Goal: Information Seeking & Learning: Learn about a topic

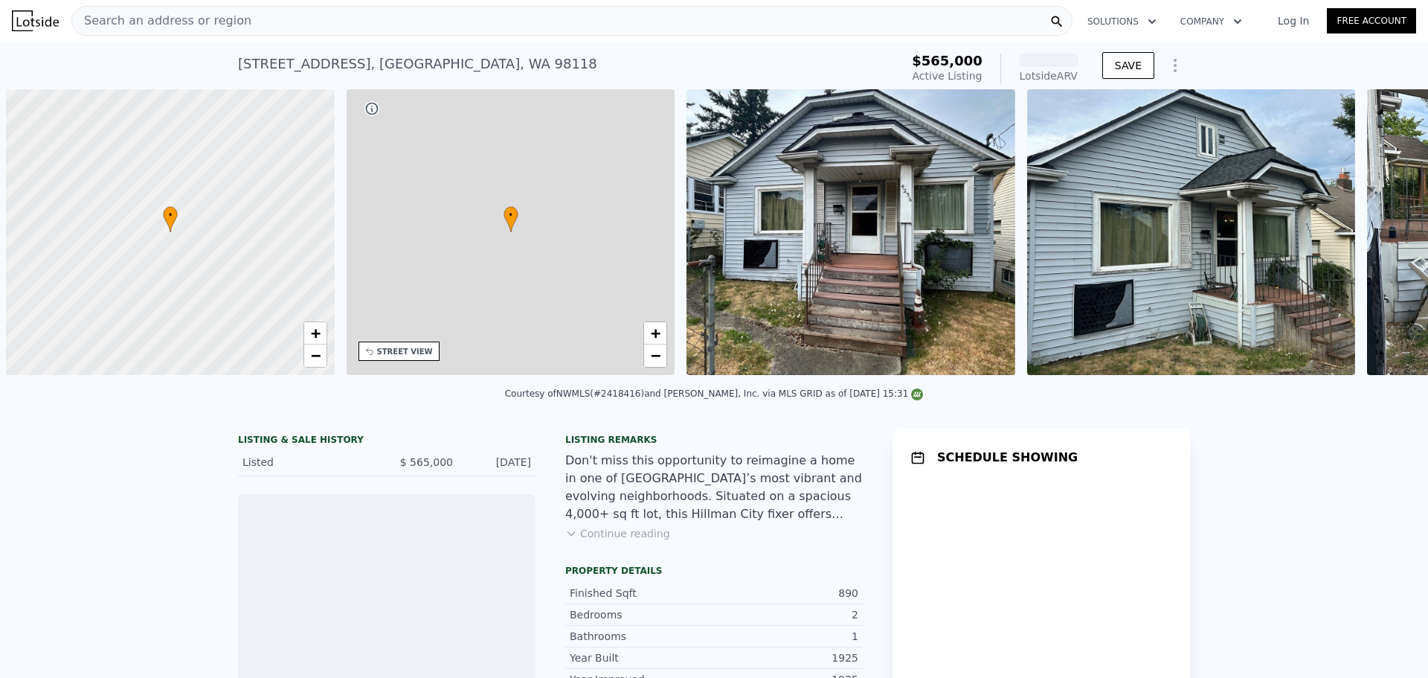
scroll to position [0, 6]
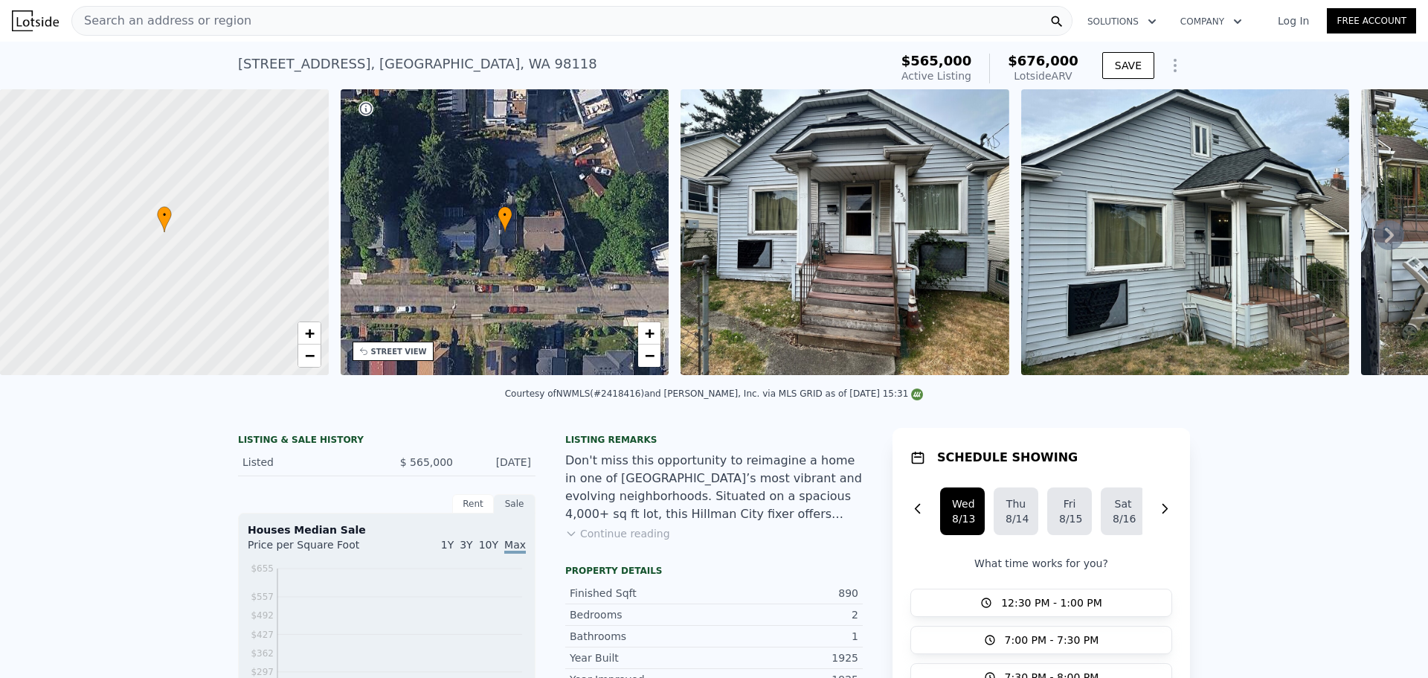
click at [522, 238] on div "• + −" at bounding box center [505, 232] width 329 height 286
click at [641, 326] on link "+" at bounding box center [649, 333] width 22 height 22
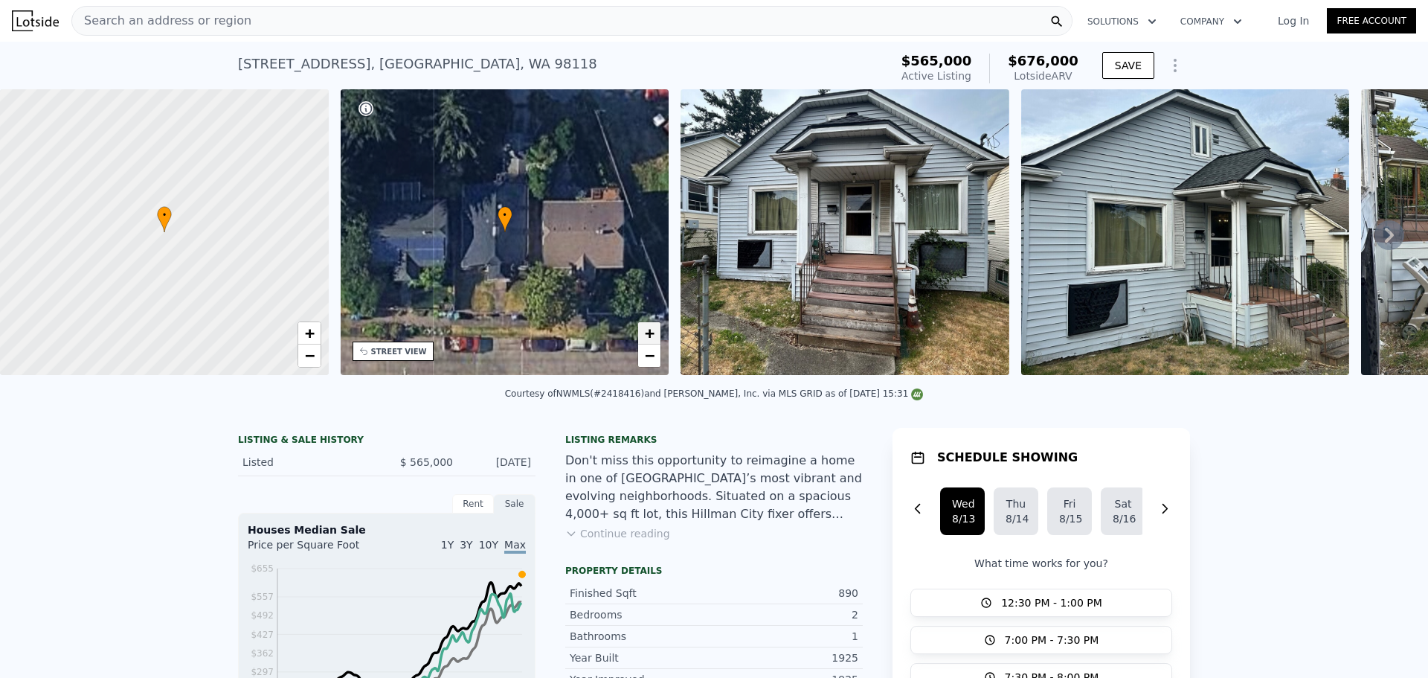
click at [641, 325] on link "+" at bounding box center [649, 333] width 22 height 22
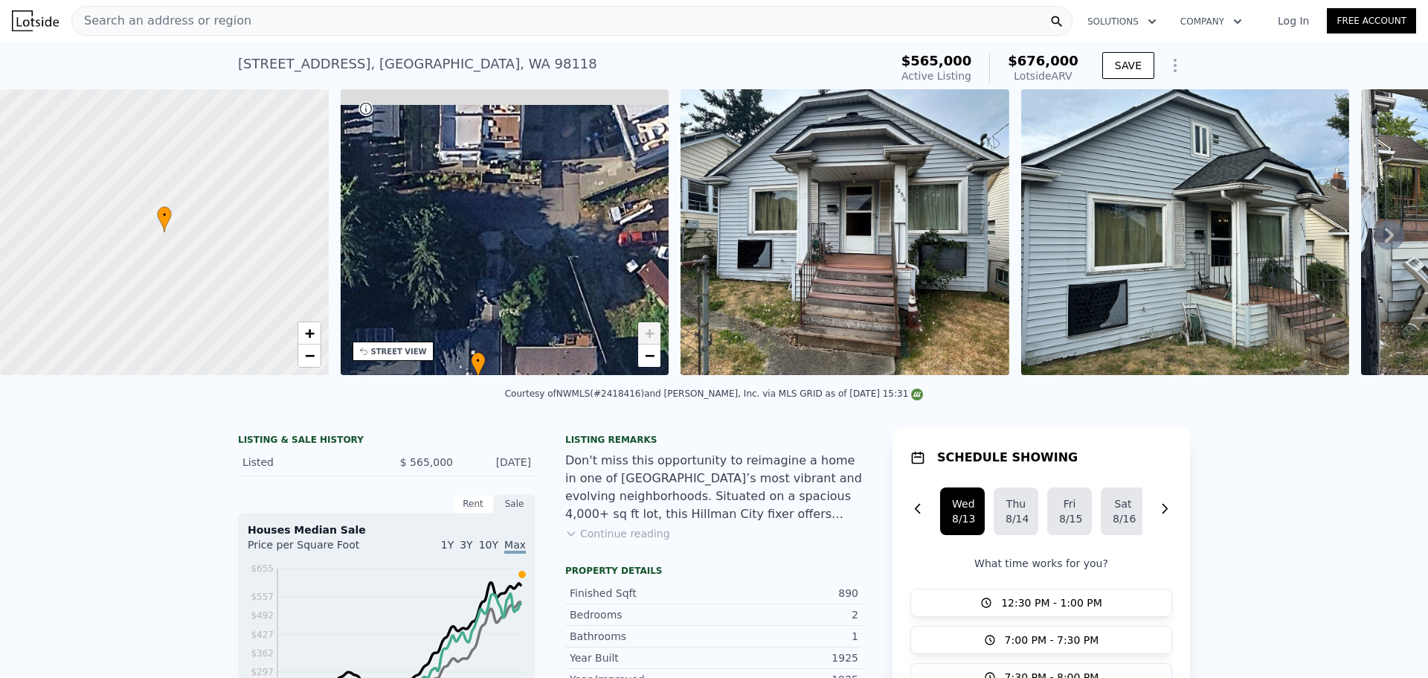
drag, startPoint x: 556, startPoint y: 188, endPoint x: 529, endPoint y: 334, distance: 148.3
click at [529, 334] on div "• + −" at bounding box center [505, 232] width 329 height 286
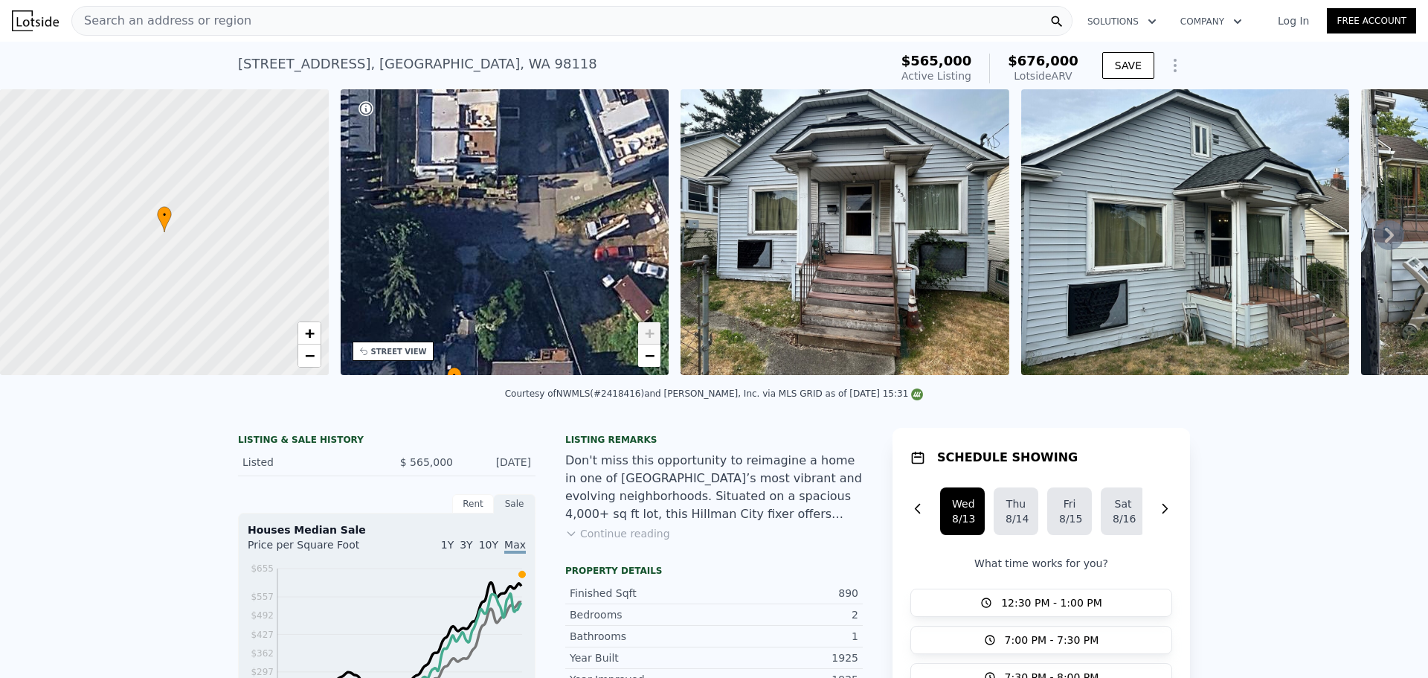
drag, startPoint x: 530, startPoint y: 263, endPoint x: 507, endPoint y: 278, distance: 28.1
click at [507, 278] on div "• + −" at bounding box center [505, 232] width 329 height 286
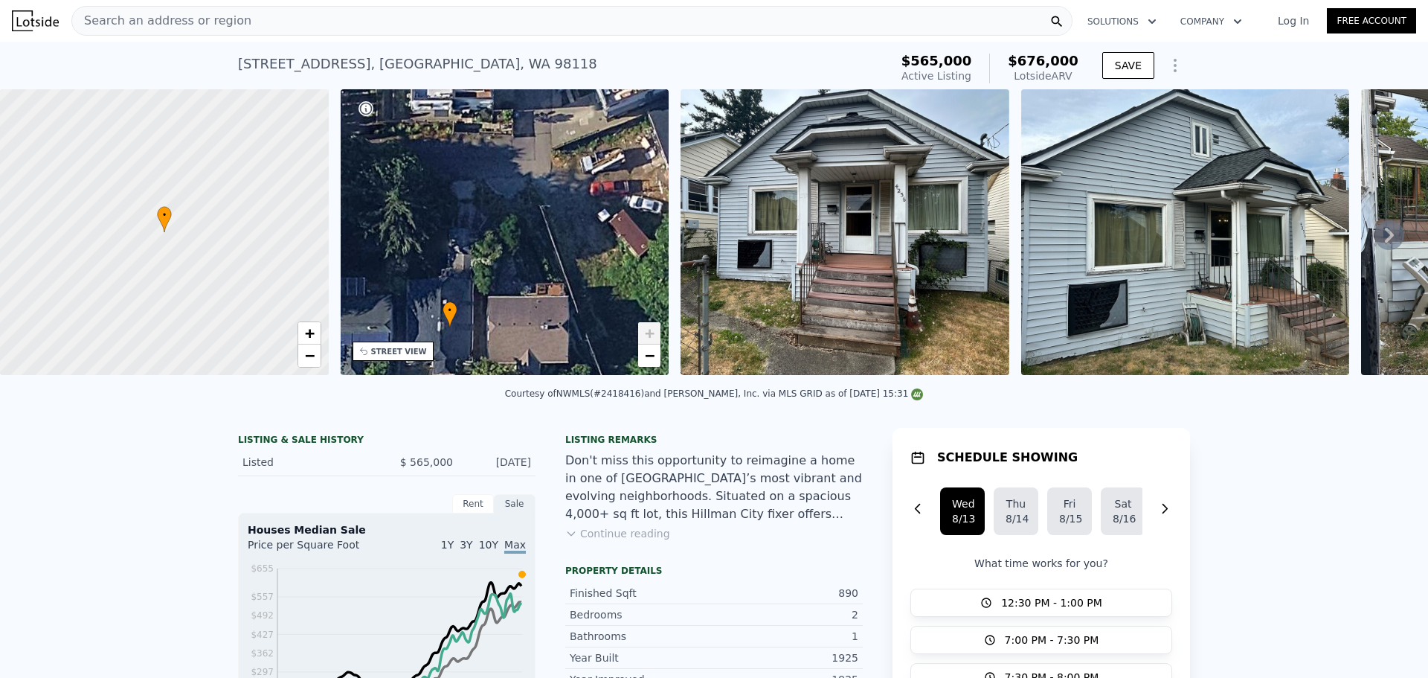
drag, startPoint x: 548, startPoint y: 321, endPoint x: 536, endPoint y: 234, distance: 87.1
click at [539, 229] on div "• + −" at bounding box center [505, 232] width 329 height 286
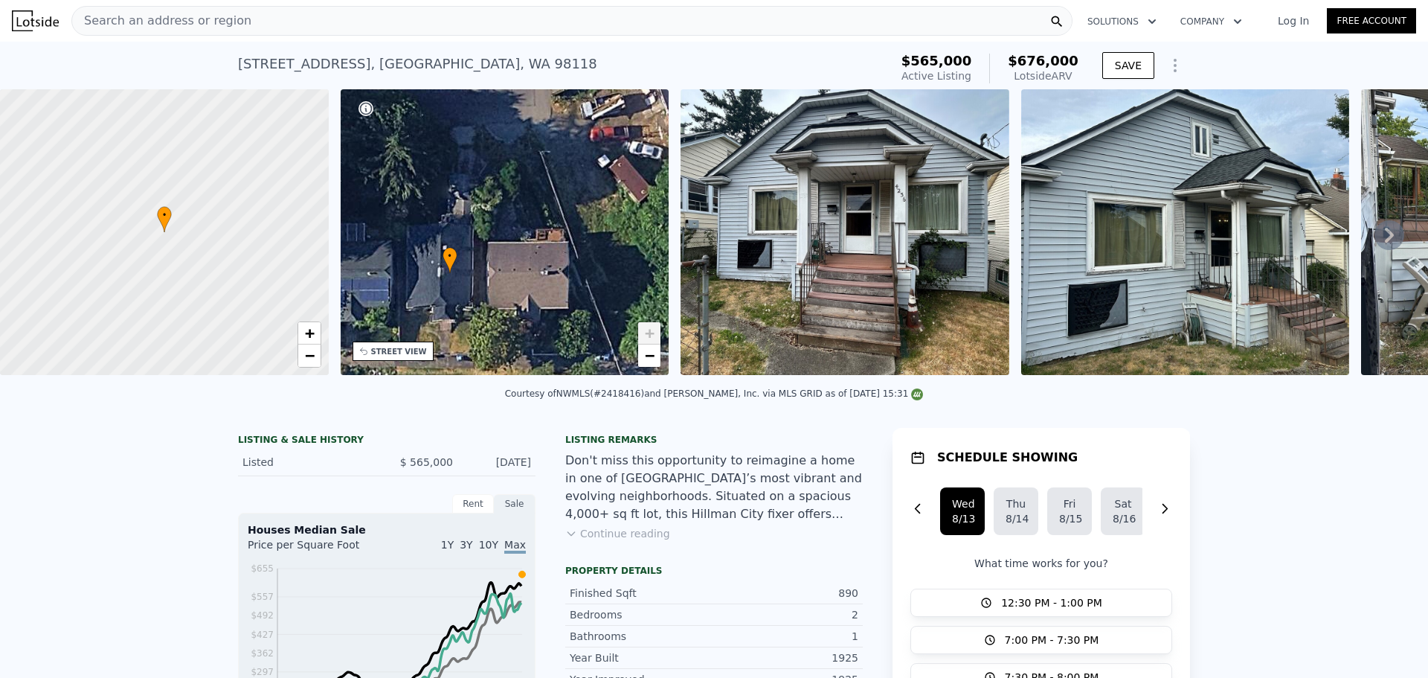
drag, startPoint x: 516, startPoint y: 266, endPoint x: 527, endPoint y: 228, distance: 39.5
click at [526, 228] on div "• + −" at bounding box center [505, 232] width 329 height 286
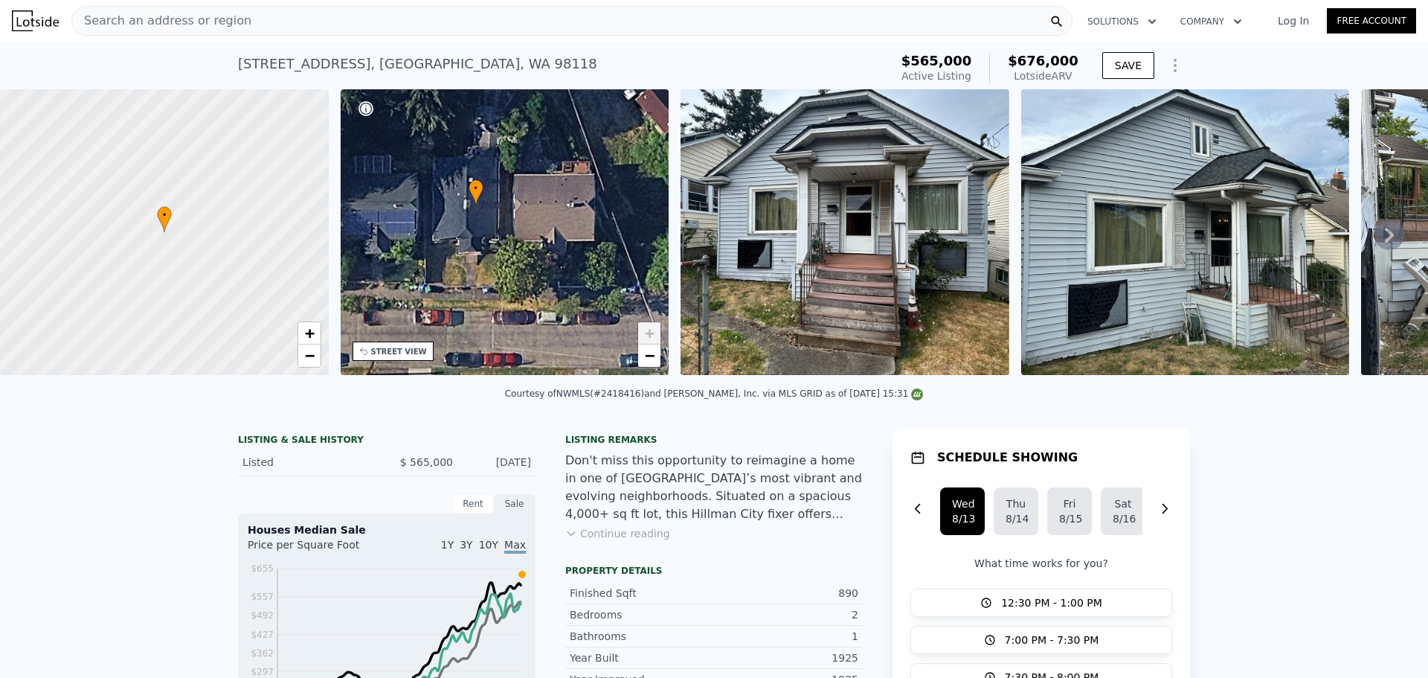
drag, startPoint x: 519, startPoint y: 296, endPoint x: 538, endPoint y: 250, distance: 50.0
click at [538, 250] on div "• + −" at bounding box center [505, 232] width 329 height 286
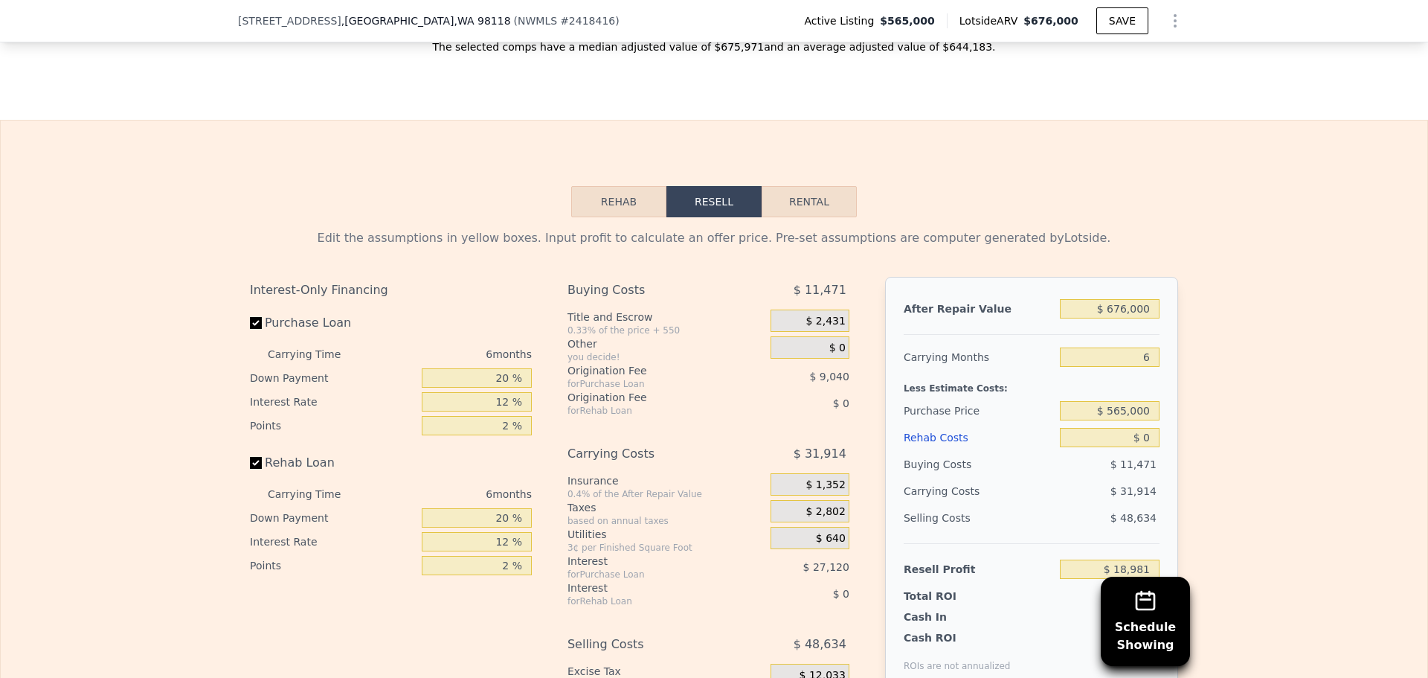
scroll to position [2004, 0]
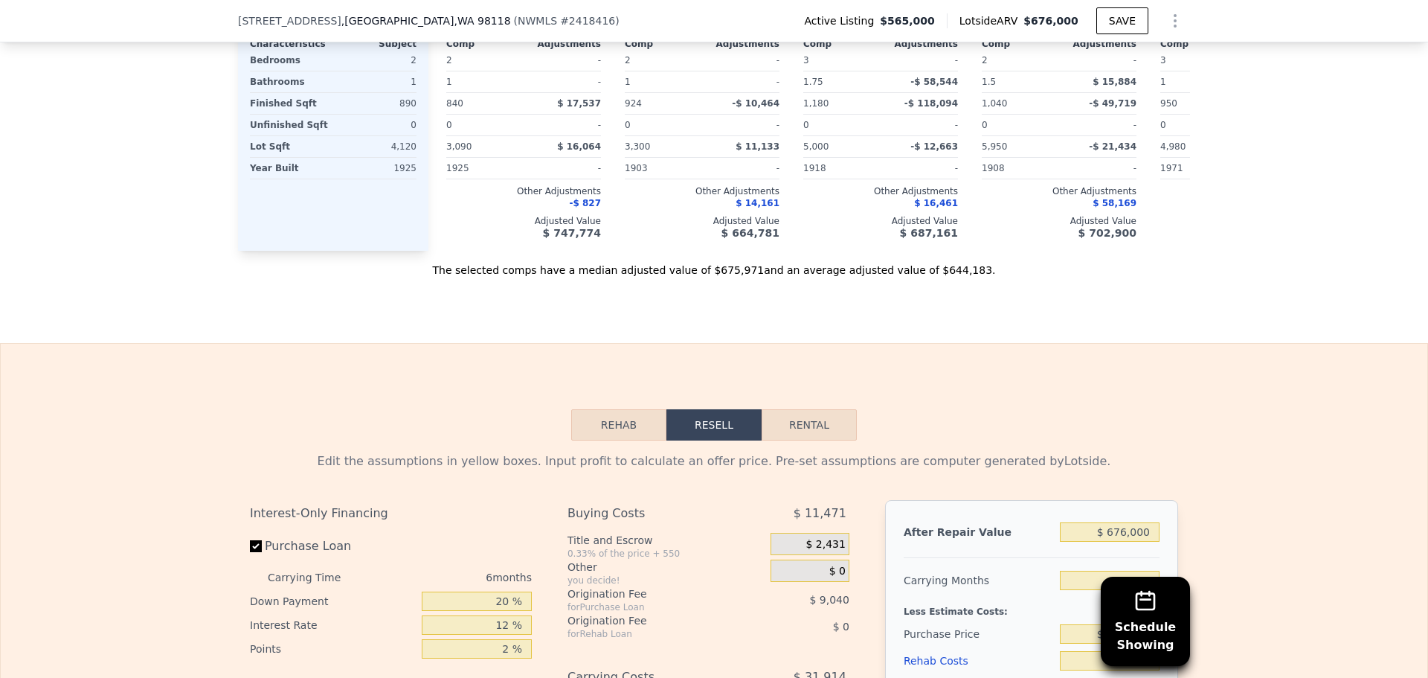
click at [627, 438] on button "Rehab" at bounding box center [618, 424] width 95 height 31
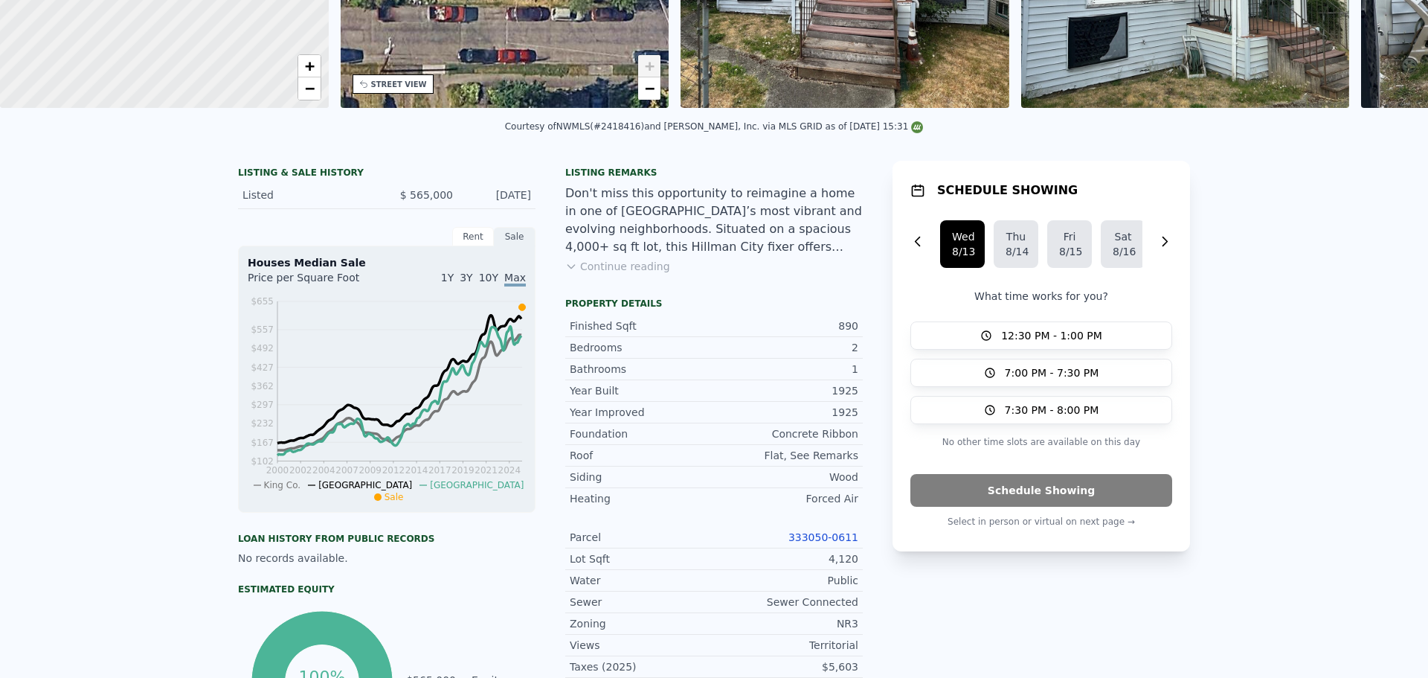
scroll to position [5, 0]
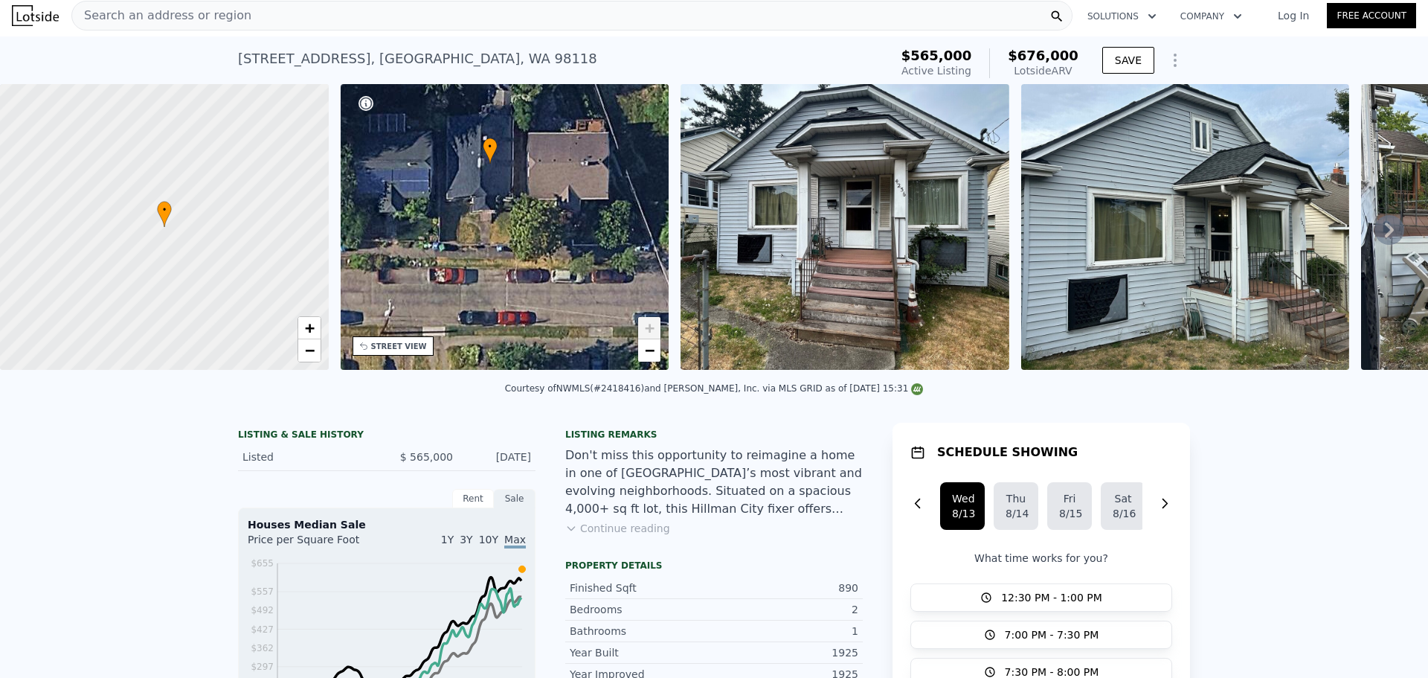
click at [313, 21] on div "Search an address or region" at bounding box center [571, 16] width 1001 height 30
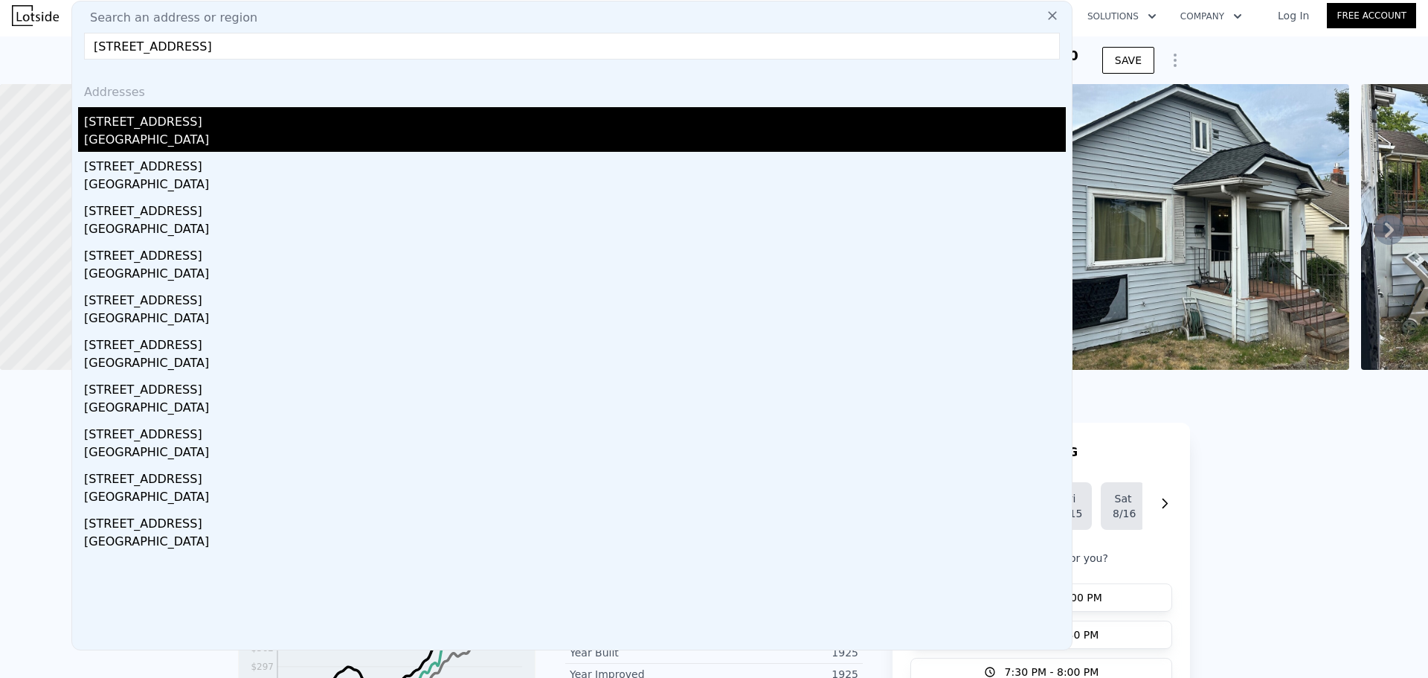
type input "[STREET_ADDRESS]"
click at [190, 123] on div "[STREET_ADDRESS]" at bounding box center [575, 119] width 982 height 24
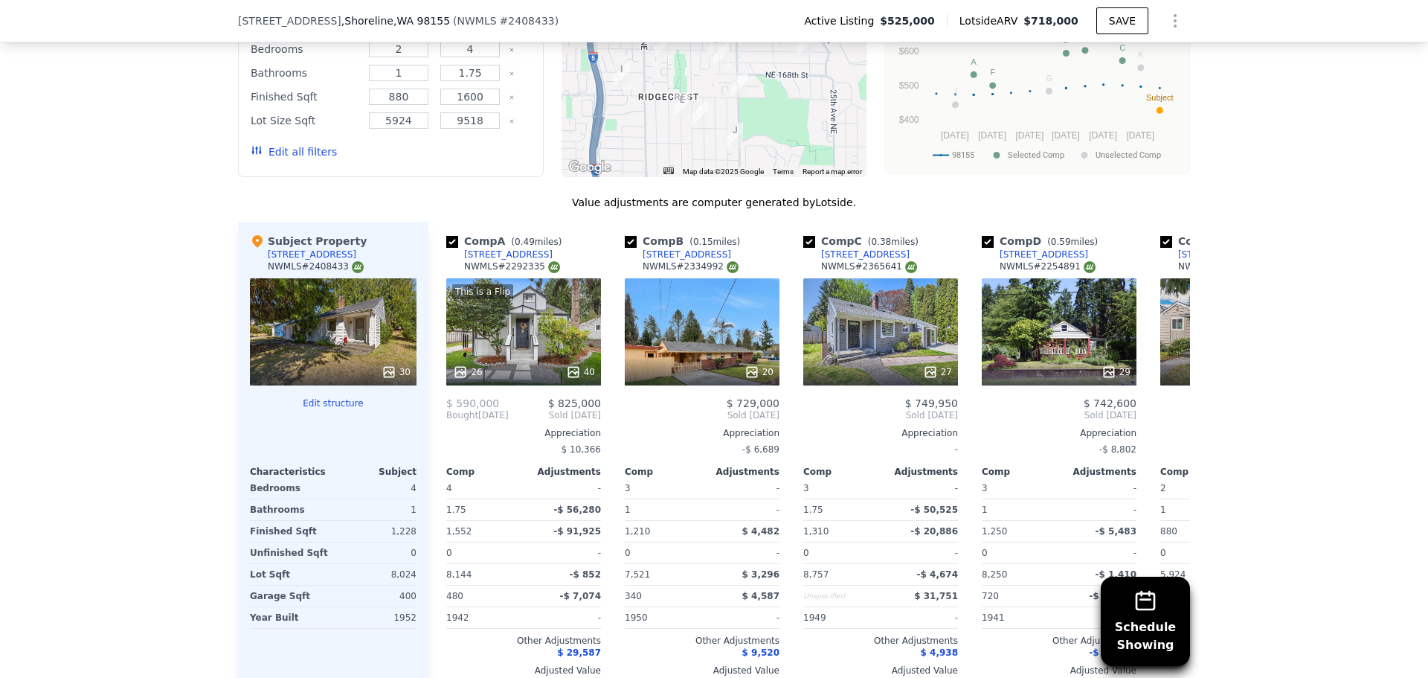
scroll to position [1414, 0]
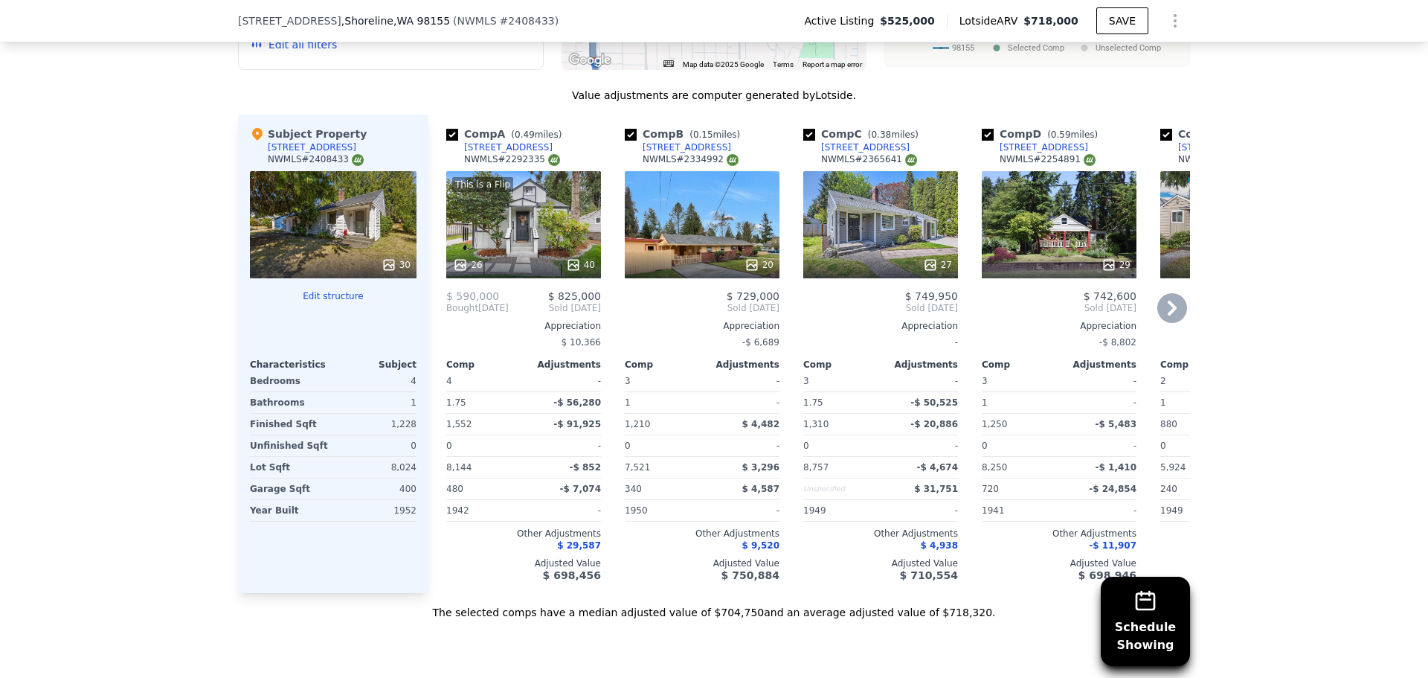
click at [838, 258] on div "27" at bounding box center [880, 224] width 155 height 107
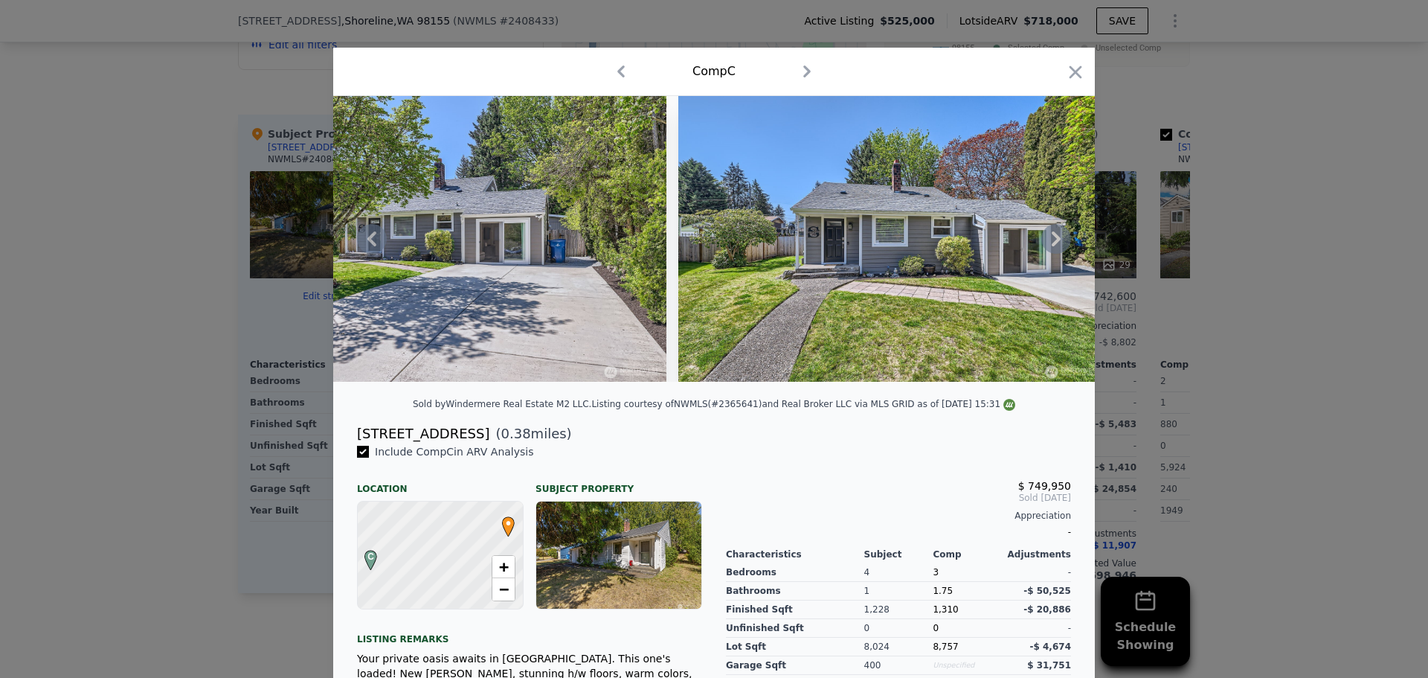
scroll to position [0, 11125]
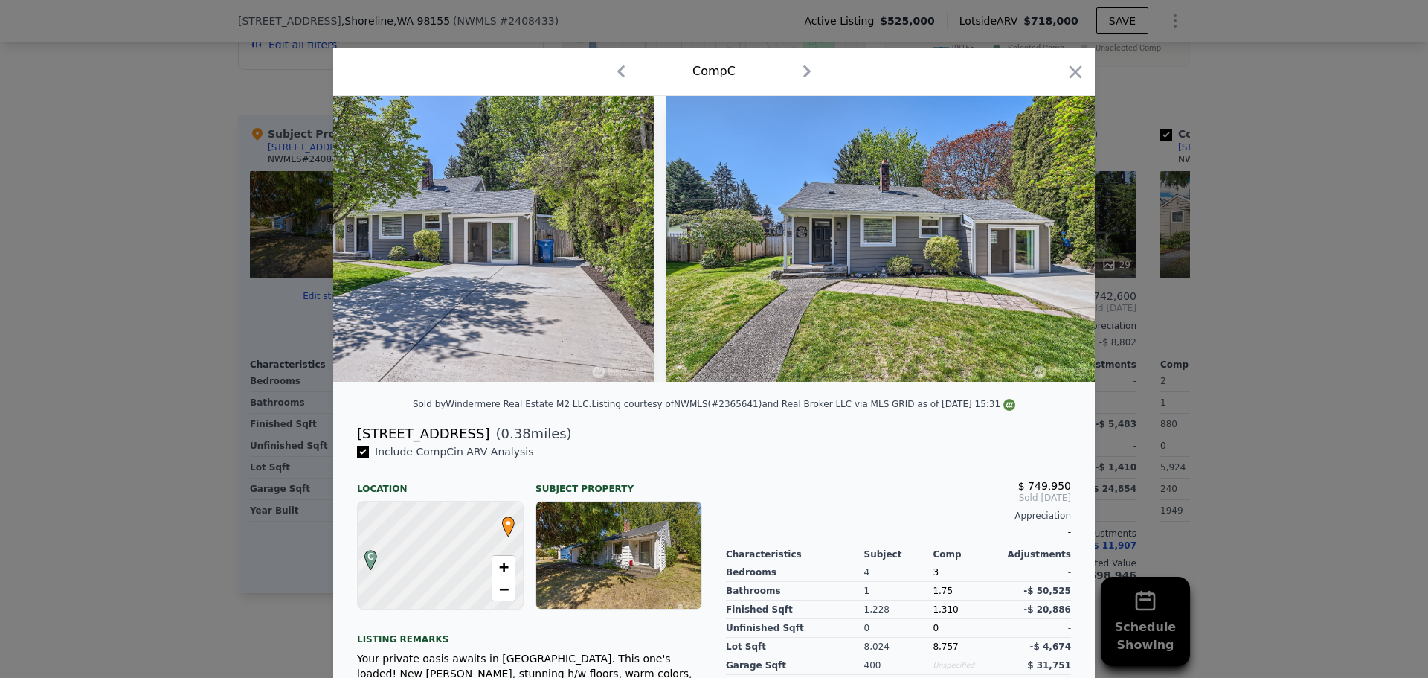
click at [1218, 350] on div at bounding box center [714, 339] width 1428 height 678
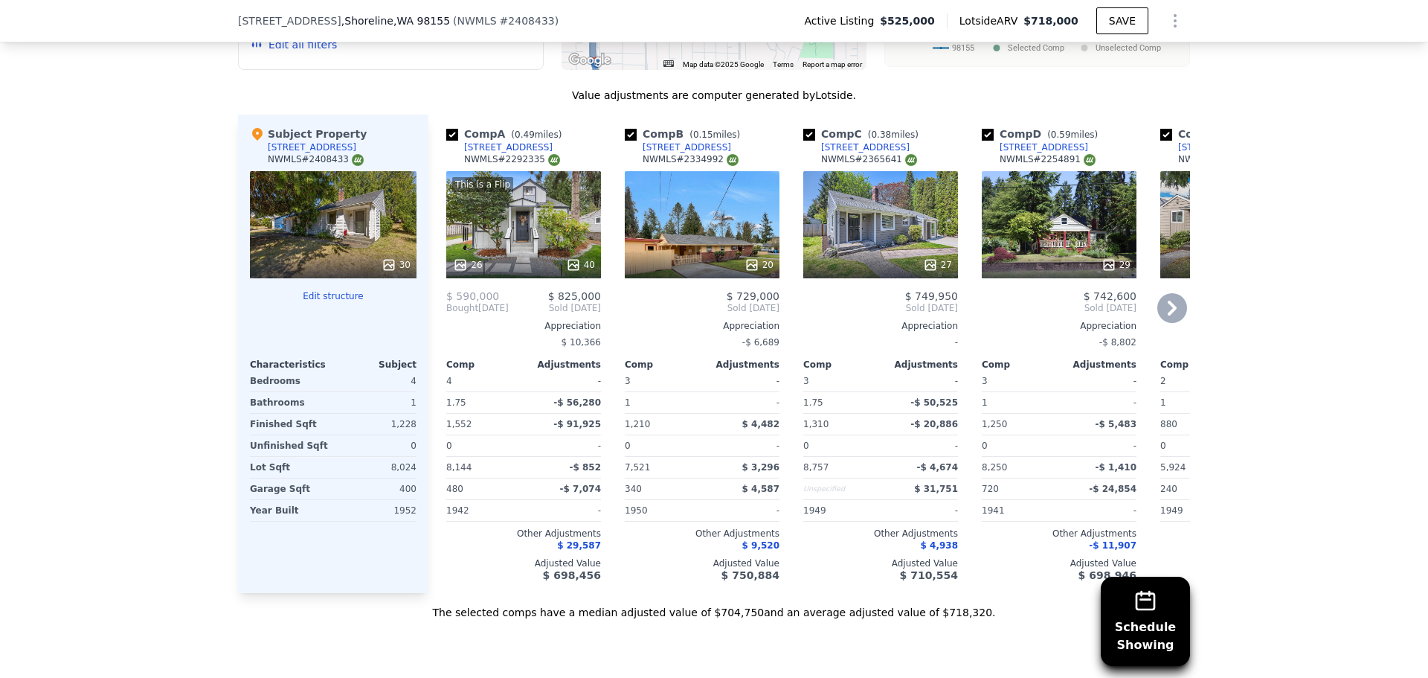
click at [1175, 317] on icon at bounding box center [1173, 308] width 30 height 30
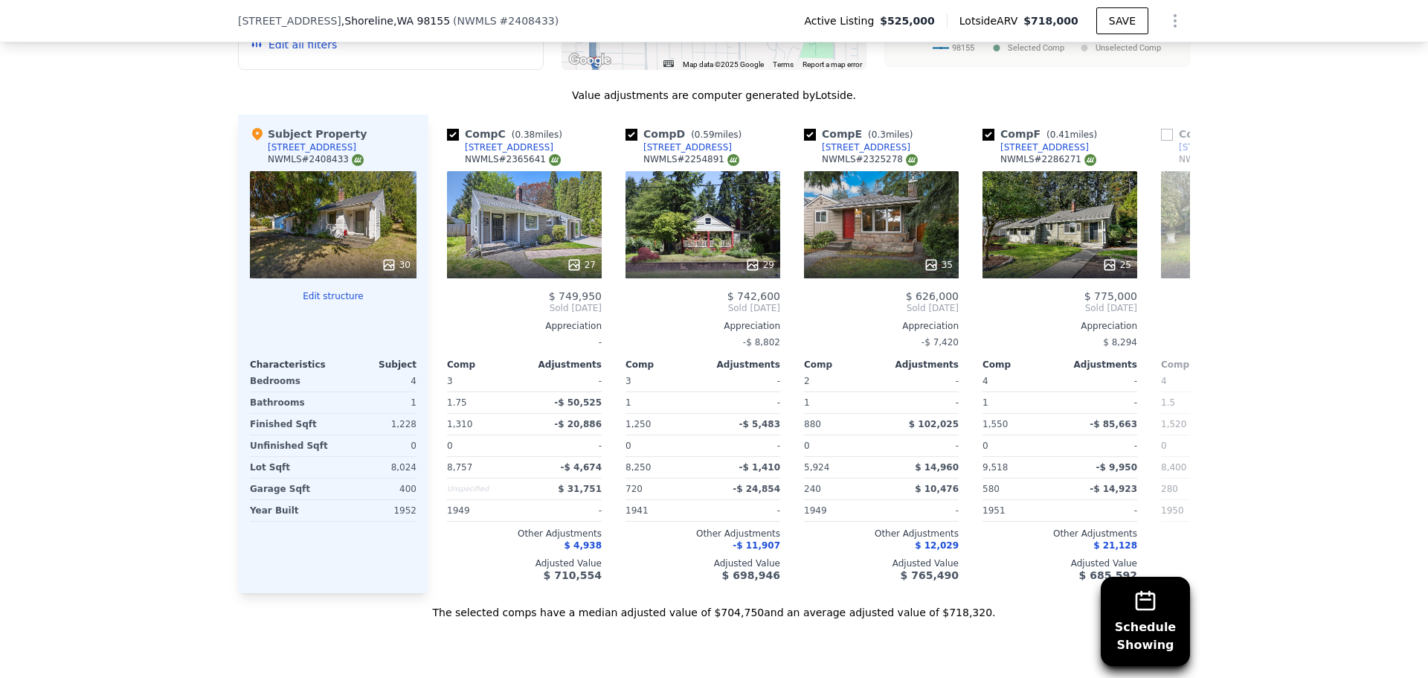
scroll to position [0, 357]
click at [434, 321] on icon at bounding box center [447, 308] width 30 height 30
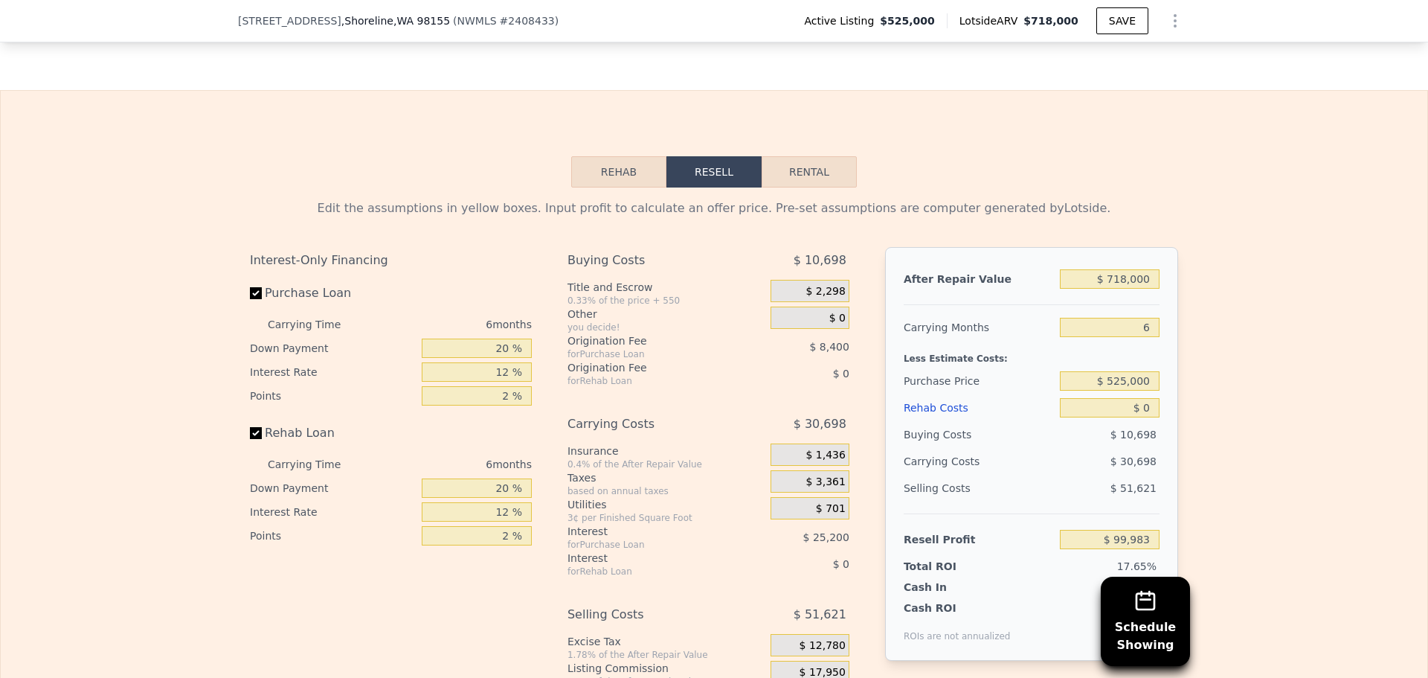
scroll to position [2158, 0]
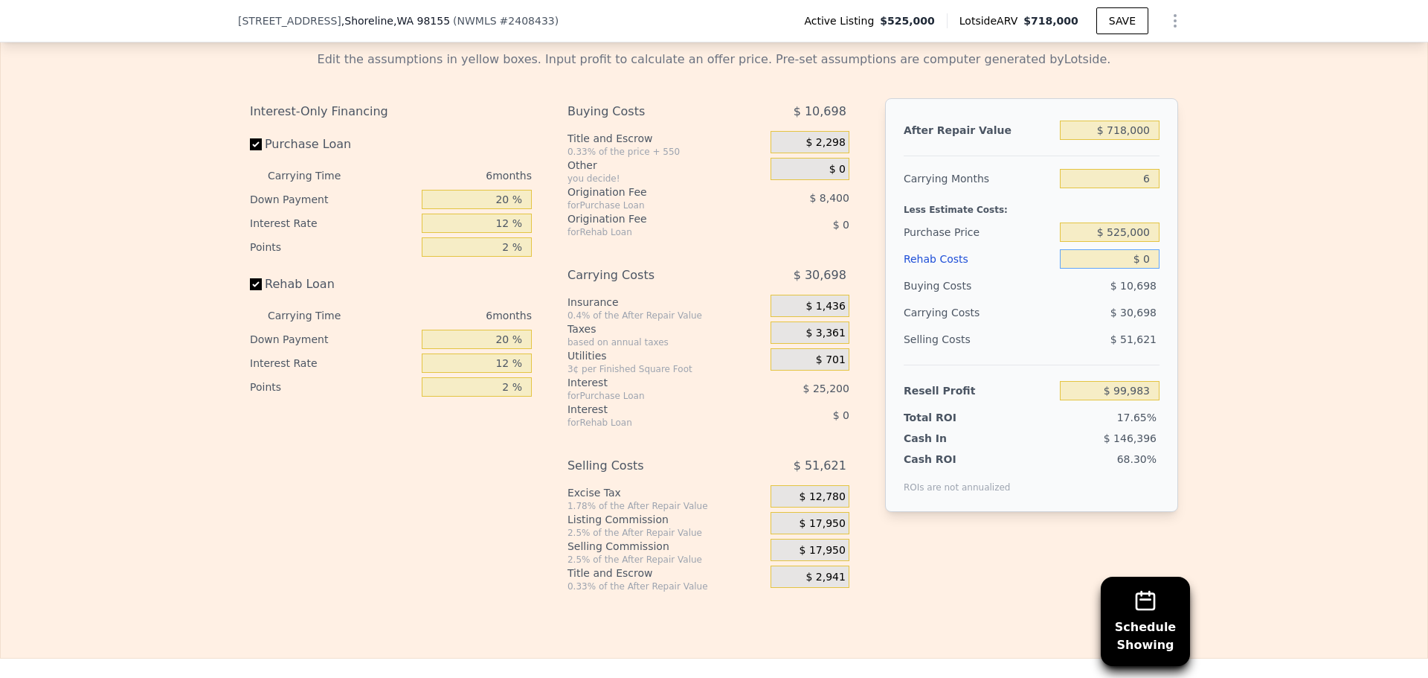
click at [1139, 269] on input "$ 0" at bounding box center [1110, 258] width 100 height 19
type input "$ 750,000"
type input "-$ 698,017"
type input "$ 75,000"
type input "$ 20,183"
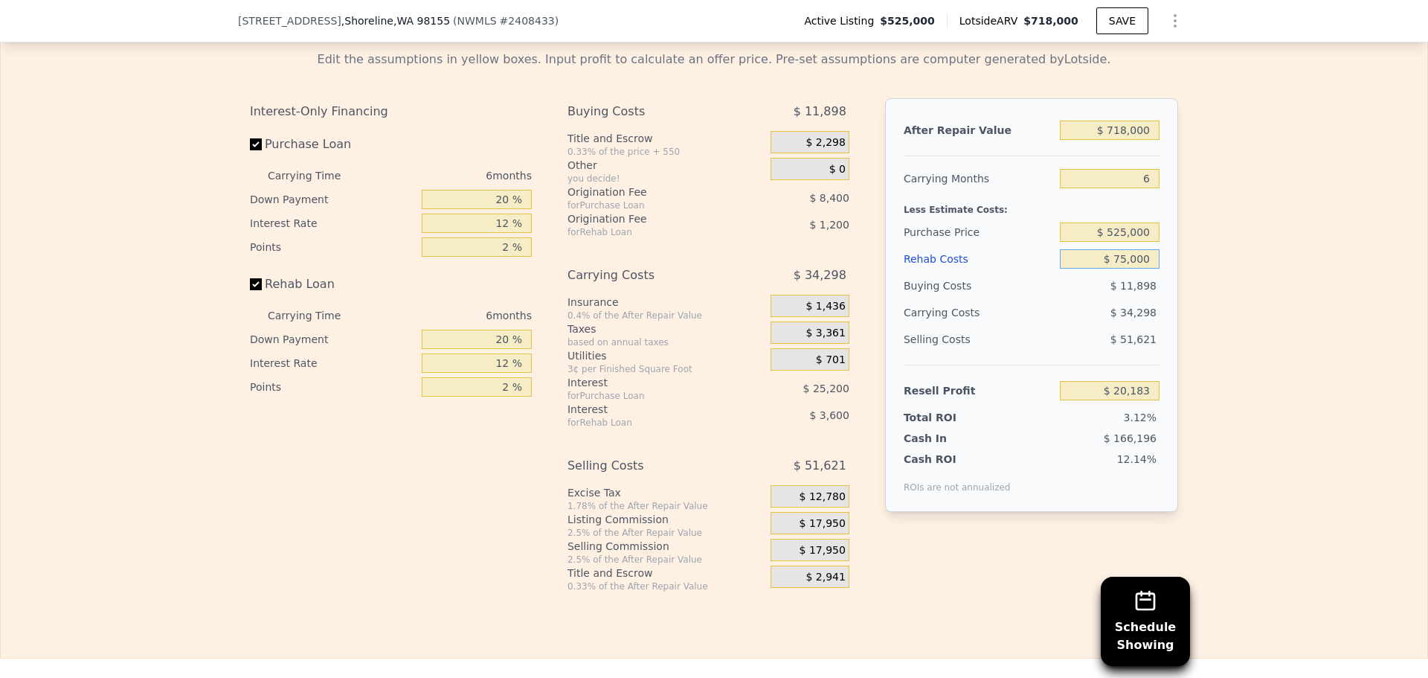
type input "$ 75,000"
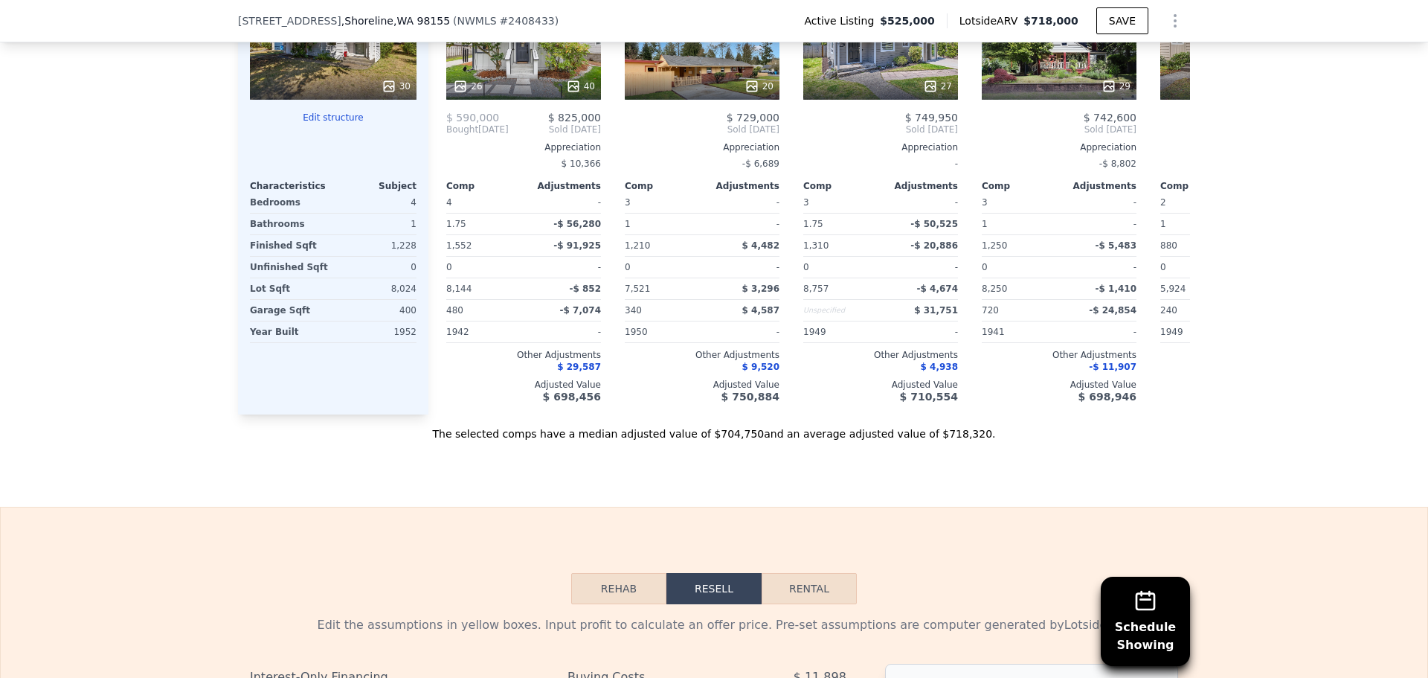
scroll to position [1339, 0]
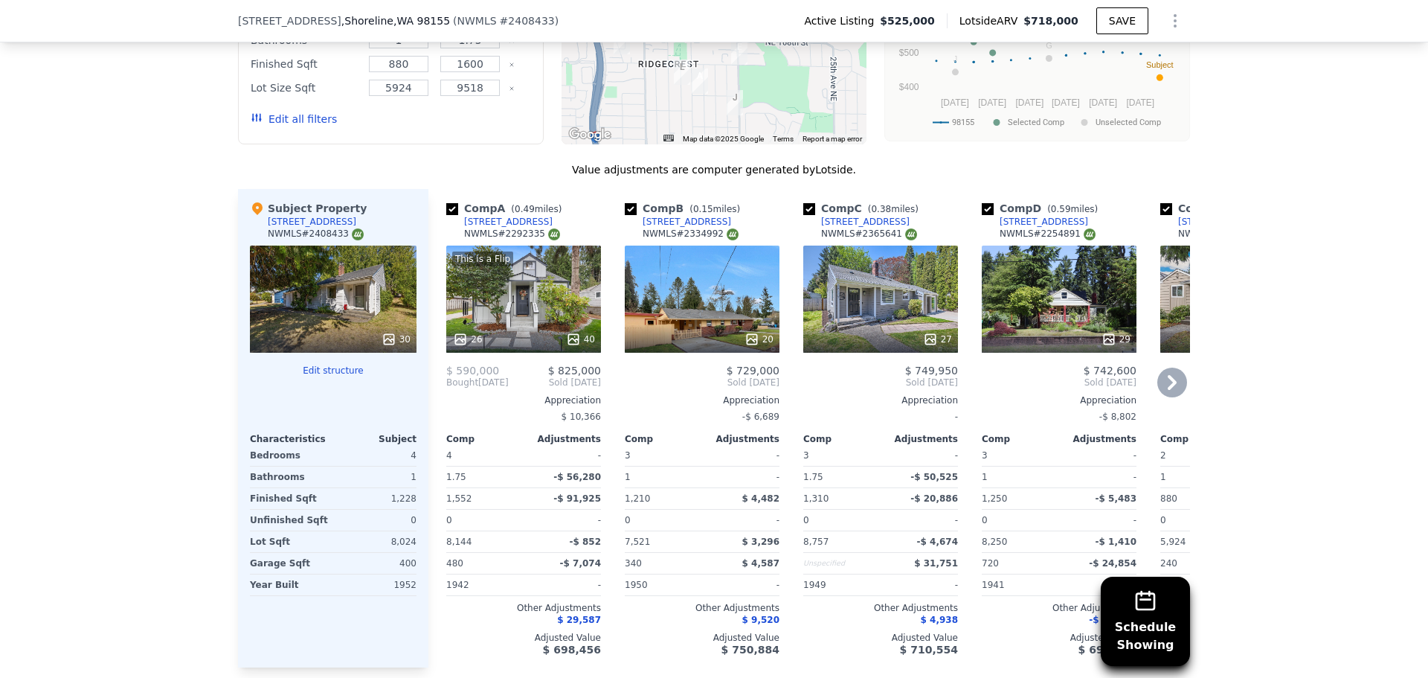
click at [864, 314] on div "27" at bounding box center [880, 299] width 155 height 107
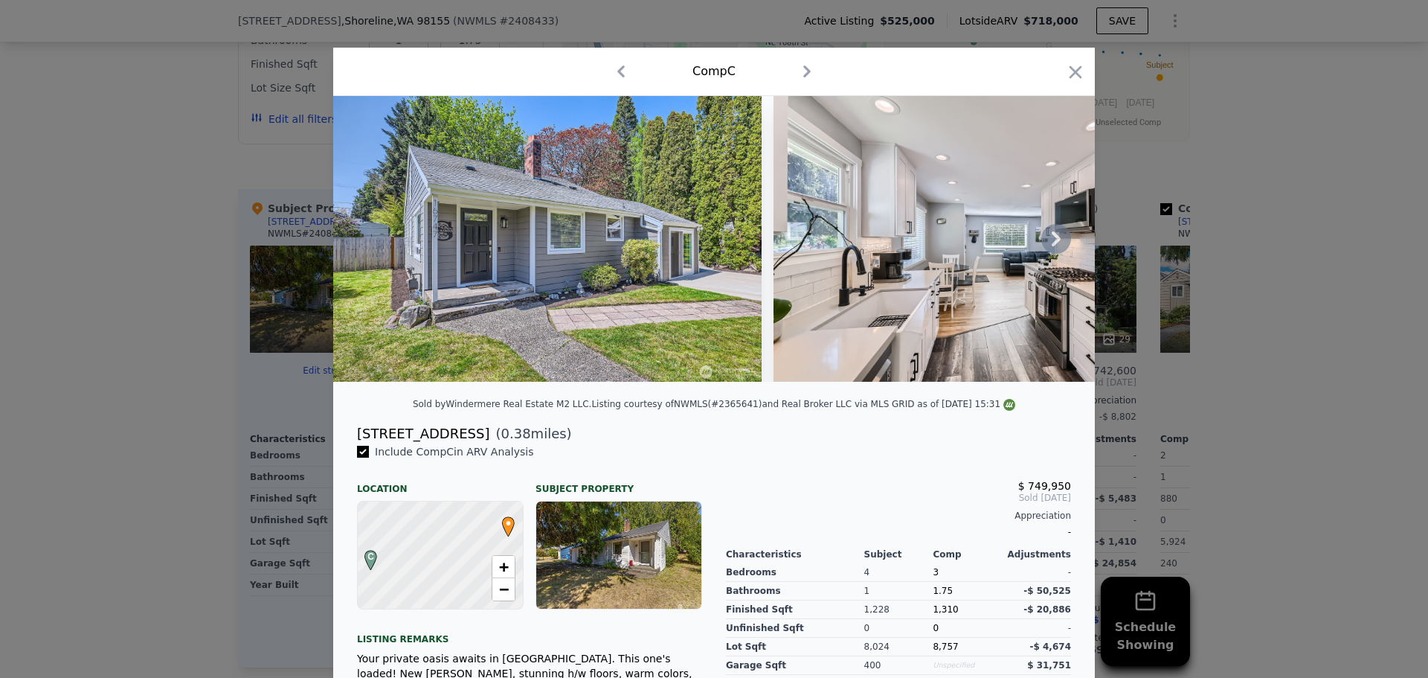
click at [458, 307] on img at bounding box center [547, 239] width 429 height 286
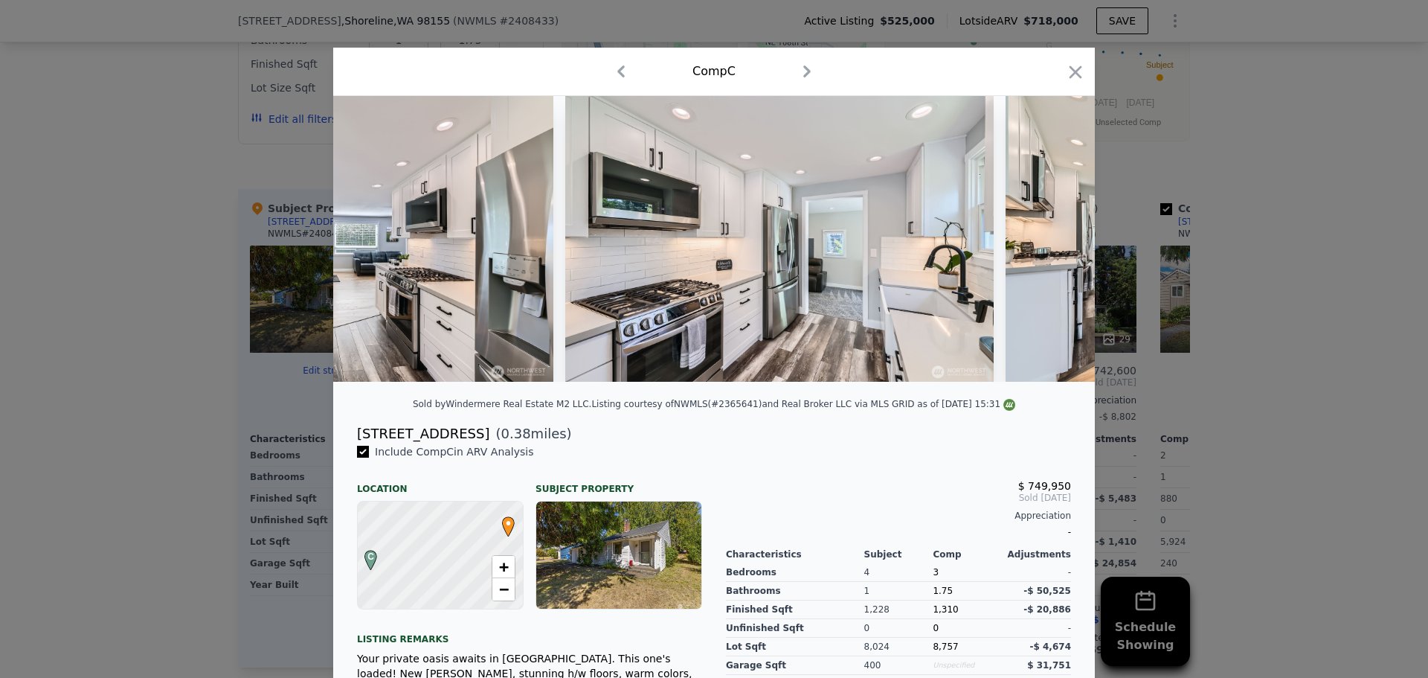
scroll to position [0, 457]
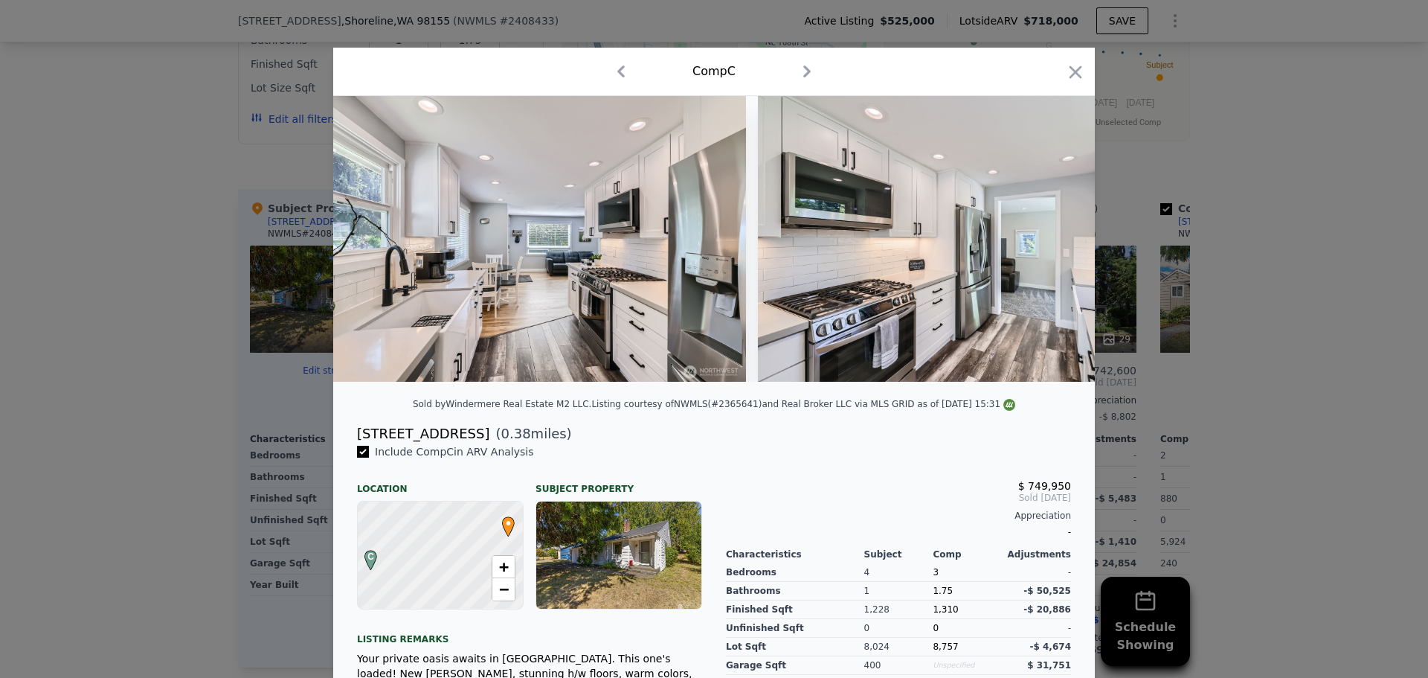
click at [1267, 279] on div at bounding box center [714, 339] width 1428 height 678
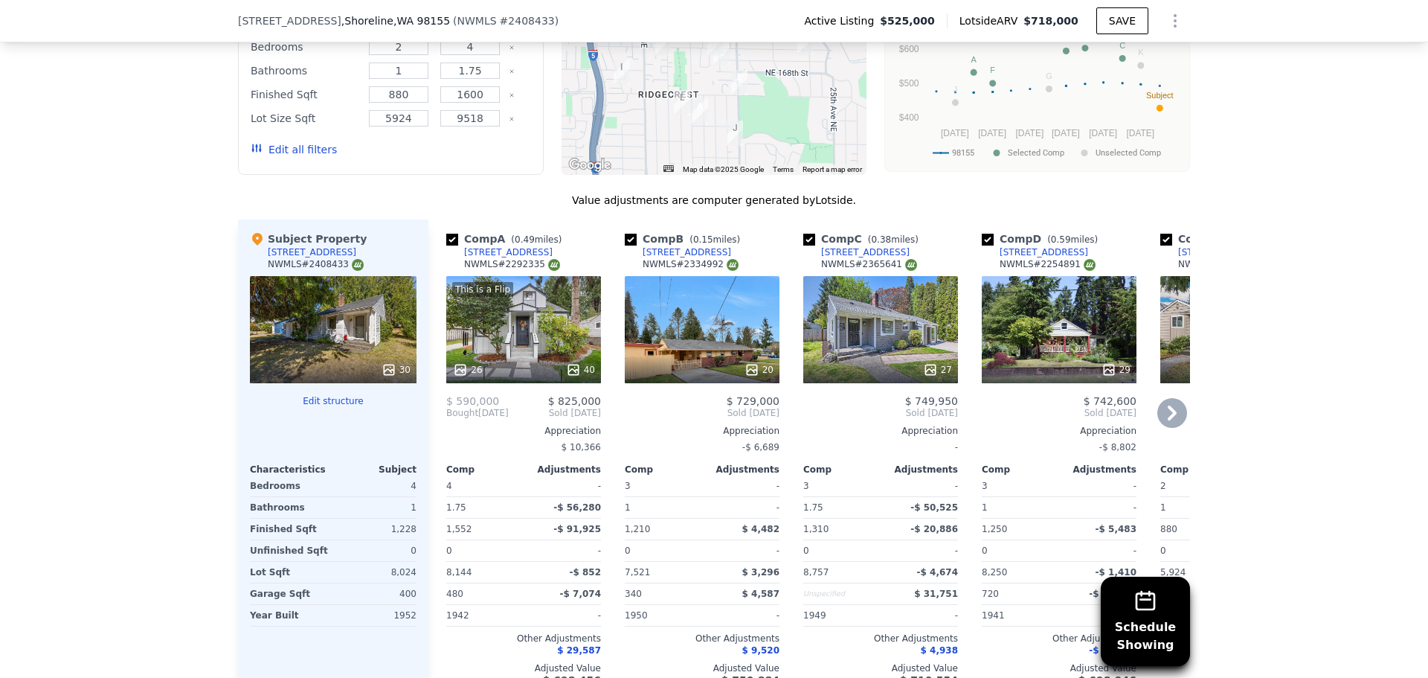
scroll to position [1334, 0]
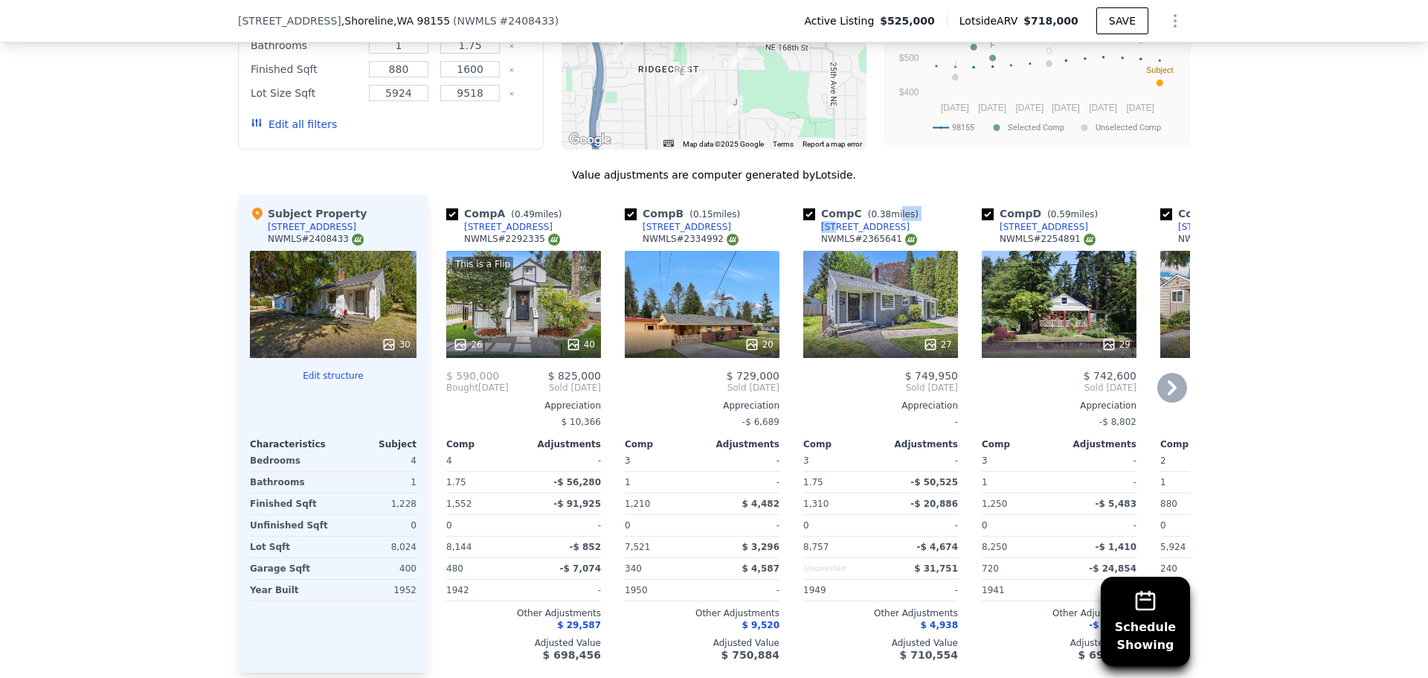
drag, startPoint x: 885, startPoint y: 235, endPoint x: 829, endPoint y: 234, distance: 56.6
click at [829, 233] on div "Comp C ( 0.38 miles) [STREET_ADDRESS] # 2365641" at bounding box center [880, 228] width 155 height 45
click at [908, 239] on div "Comp C ( 0.38 miles) [STREET_ADDRESS] # 2365641" at bounding box center [880, 228] width 155 height 45
drag, startPoint x: 878, startPoint y: 237, endPoint x: 817, endPoint y: 239, distance: 61.0
click at [817, 238] on div "Comp C ( 0.38 miles) [STREET_ADDRESS] # 2365641" at bounding box center [880, 228] width 155 height 45
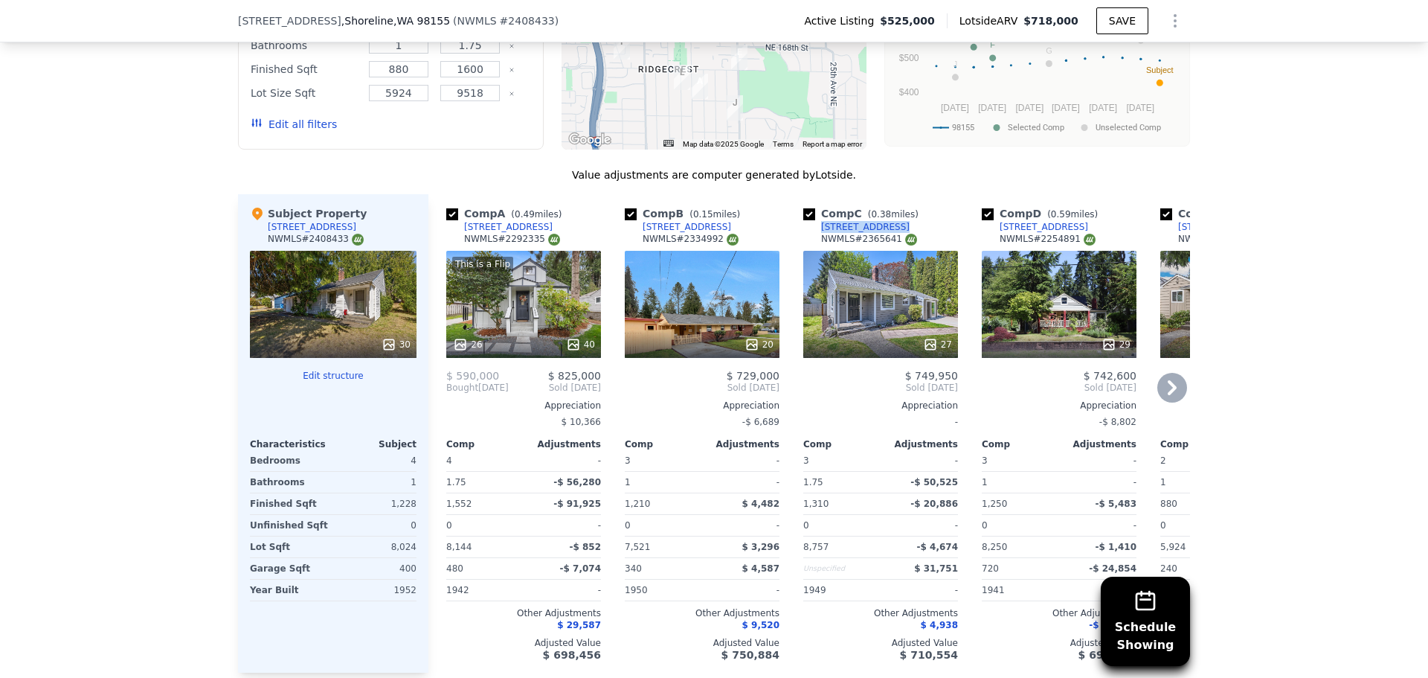
copy div "[STREET_ADDRESS]"
